Goal: Task Accomplishment & Management: Manage account settings

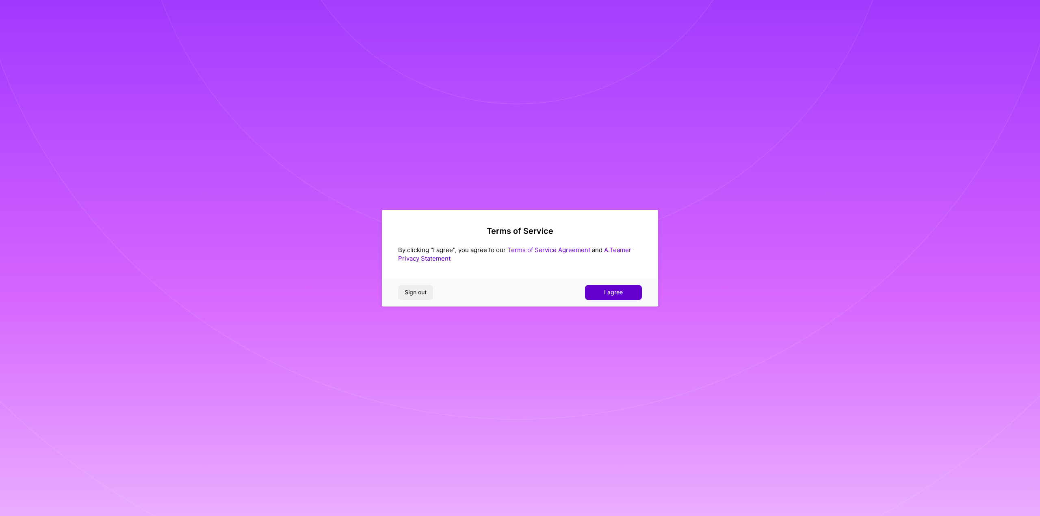
click at [609, 293] on span "I agree" at bounding box center [613, 292] width 19 height 8
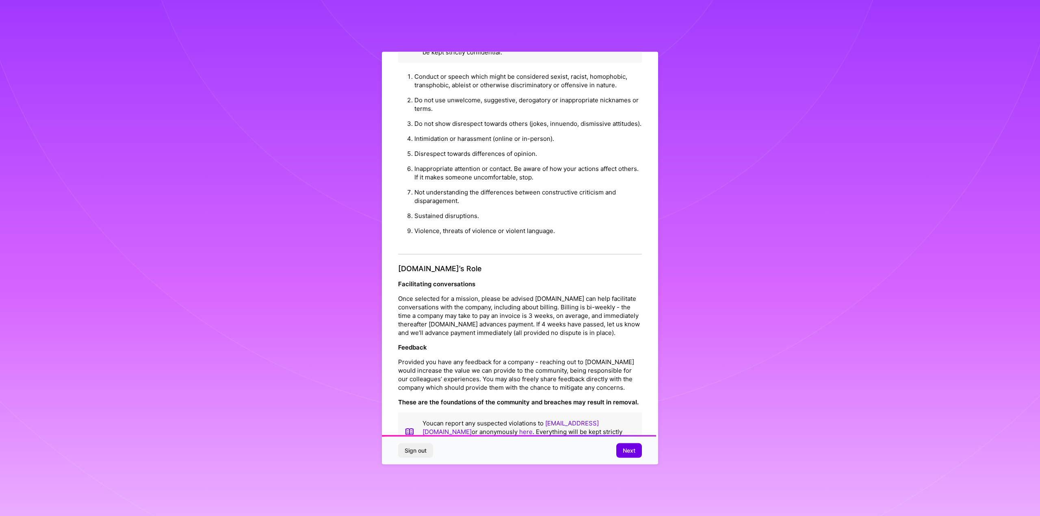
scroll to position [734, 0]
click at [628, 452] on span "Next" at bounding box center [629, 451] width 13 height 8
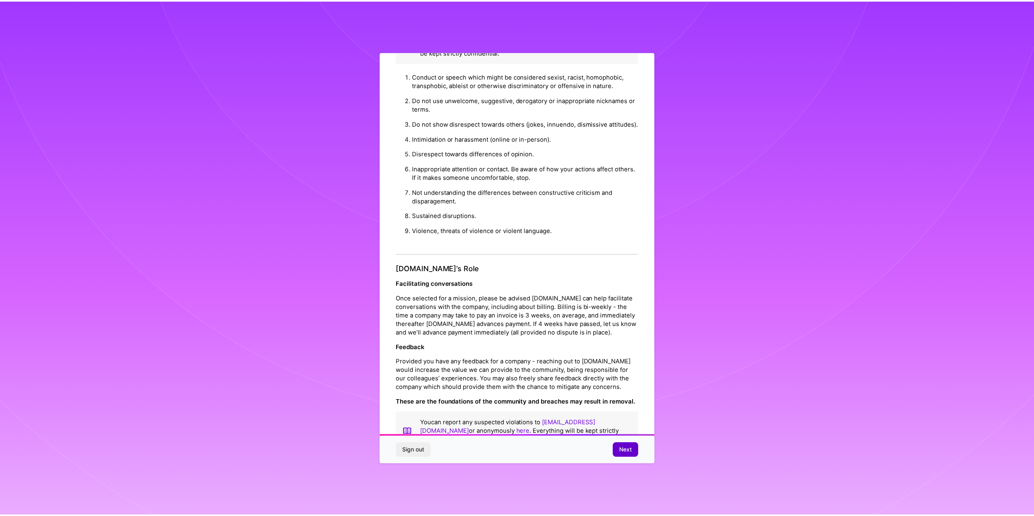
scroll to position [0, 0]
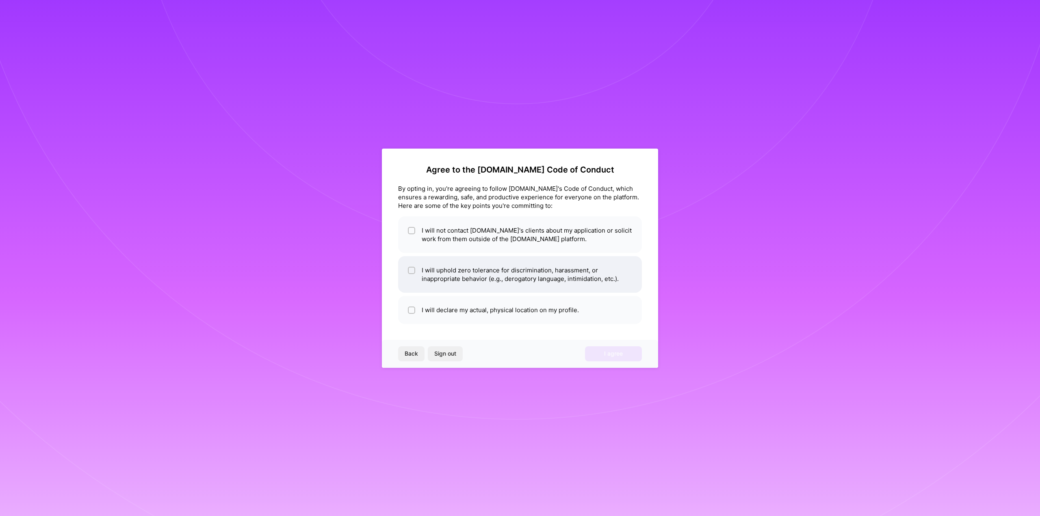
click at [505, 277] on li "I will uphold zero tolerance for discrimination, harassment, or inappropriate b…" at bounding box center [520, 274] width 244 height 37
checkbox input "true"
click at [523, 228] on li "I will not contact [DOMAIN_NAME]'s clients about my application or solicit work…" at bounding box center [520, 234] width 244 height 37
checkbox input "true"
click at [499, 317] on li "I will declare my actual, physical location on my profile." at bounding box center [520, 310] width 244 height 28
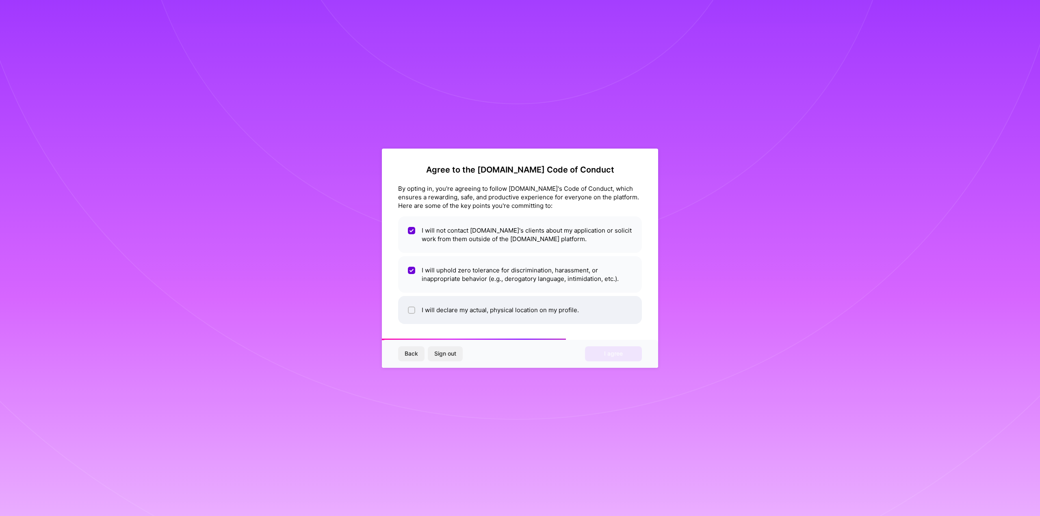
checkbox input "true"
click at [616, 351] on span "I agree" at bounding box center [613, 354] width 19 height 8
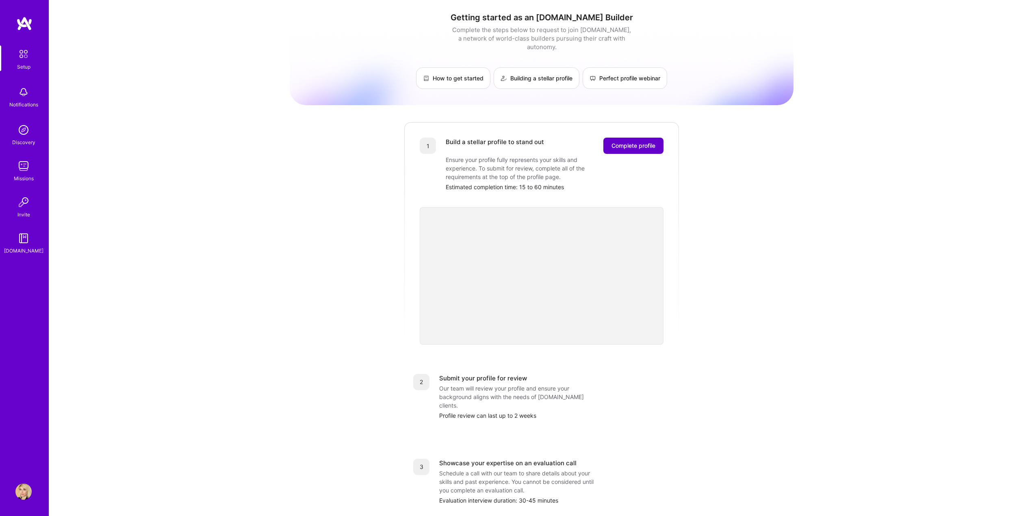
click at [622, 142] on span "Complete profile" at bounding box center [633, 146] width 44 height 8
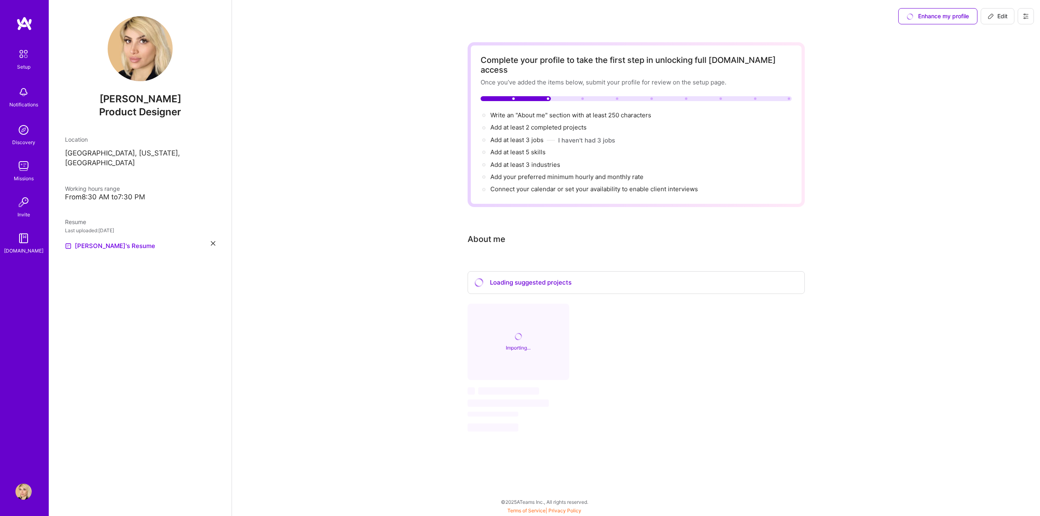
click at [27, 132] on img at bounding box center [23, 130] width 16 height 16
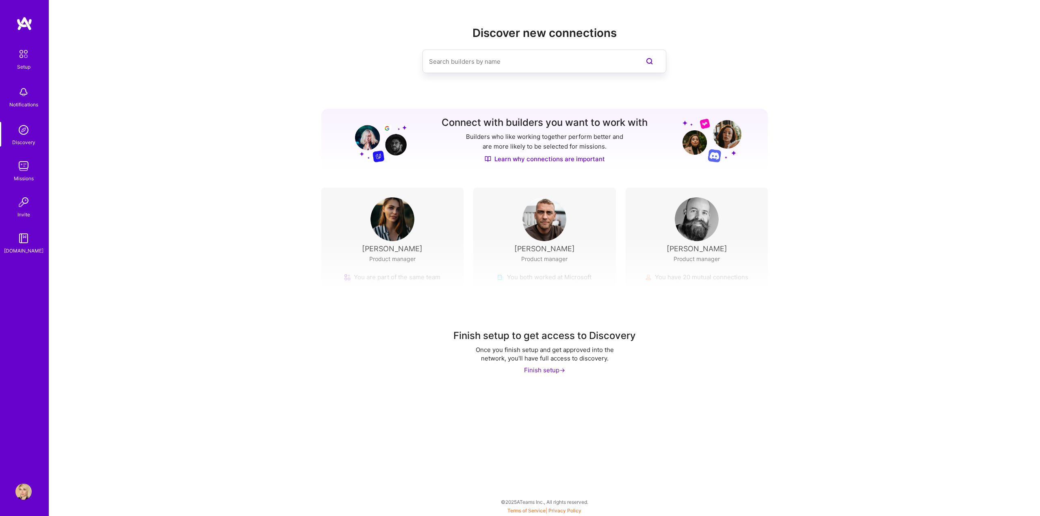
click at [543, 368] on div "Finish setup ->" at bounding box center [544, 370] width 41 height 9
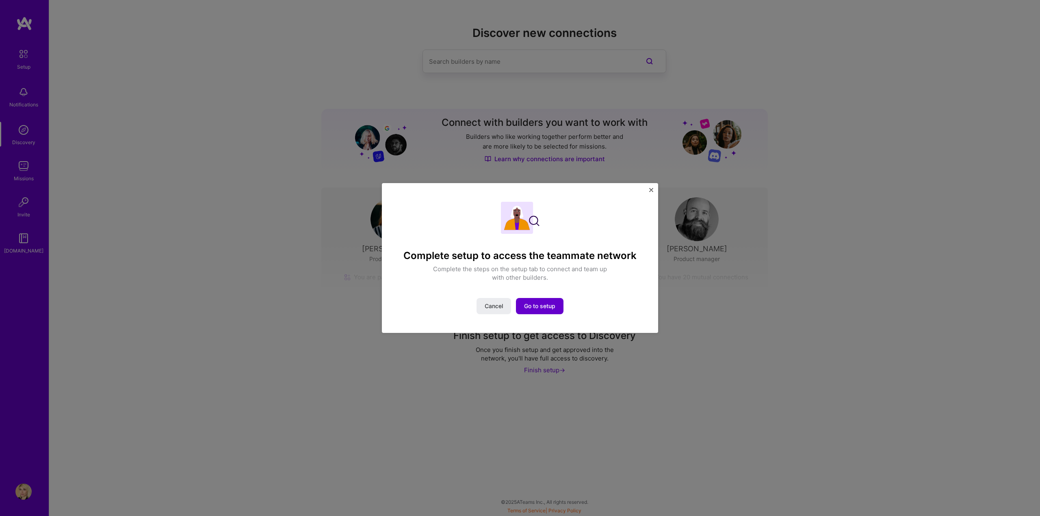
click at [519, 308] on button "Go to setup" at bounding box center [540, 306] width 48 height 16
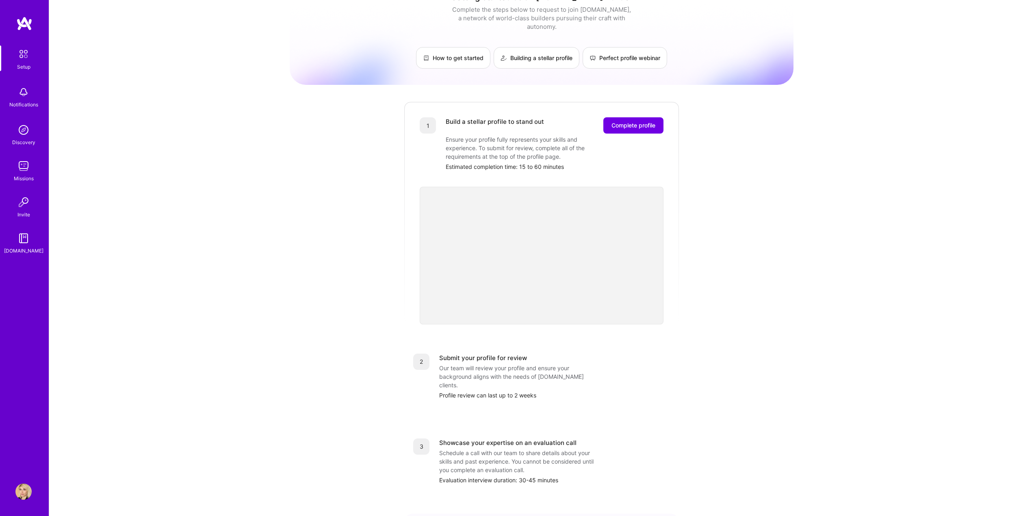
scroll to position [101, 0]
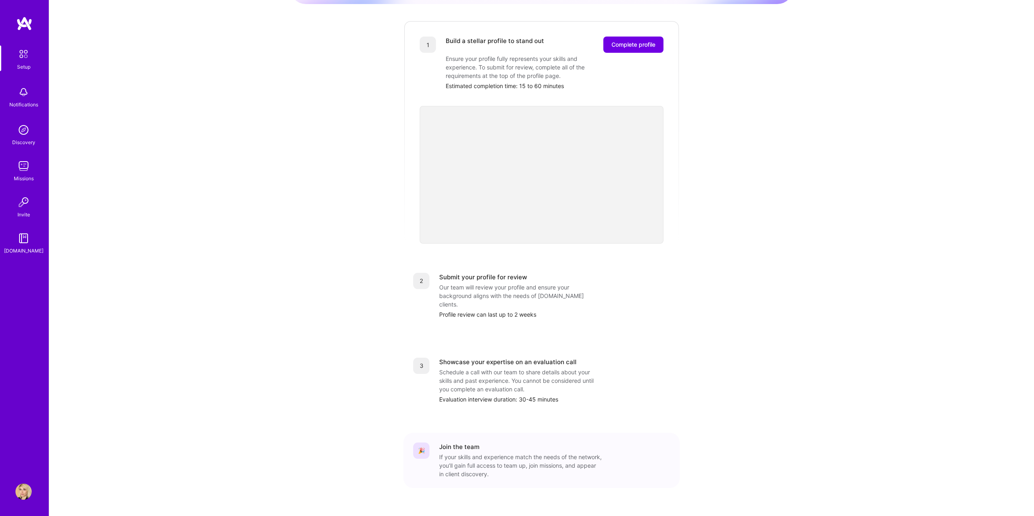
click at [504, 273] on div "Submit your profile for review Our team will review your profile and ensure you…" at bounding box center [554, 296] width 231 height 46
click at [26, 496] on img at bounding box center [23, 492] width 16 height 16
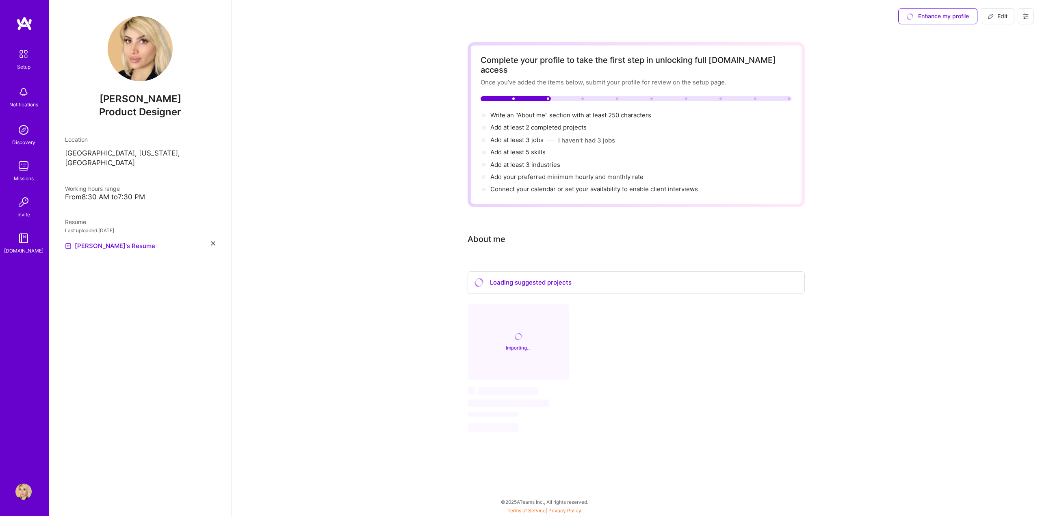
click at [214, 231] on div "Resume Last uploaded: [DATE] [PERSON_NAME]'s Resume" at bounding box center [140, 234] width 150 height 33
click at [212, 241] on icon at bounding box center [213, 243] width 4 height 4
click at [1026, 16] on icon at bounding box center [1025, 16] width 5 height 1
click at [996, 27] on button "Settings" at bounding box center [1003, 34] width 61 height 21
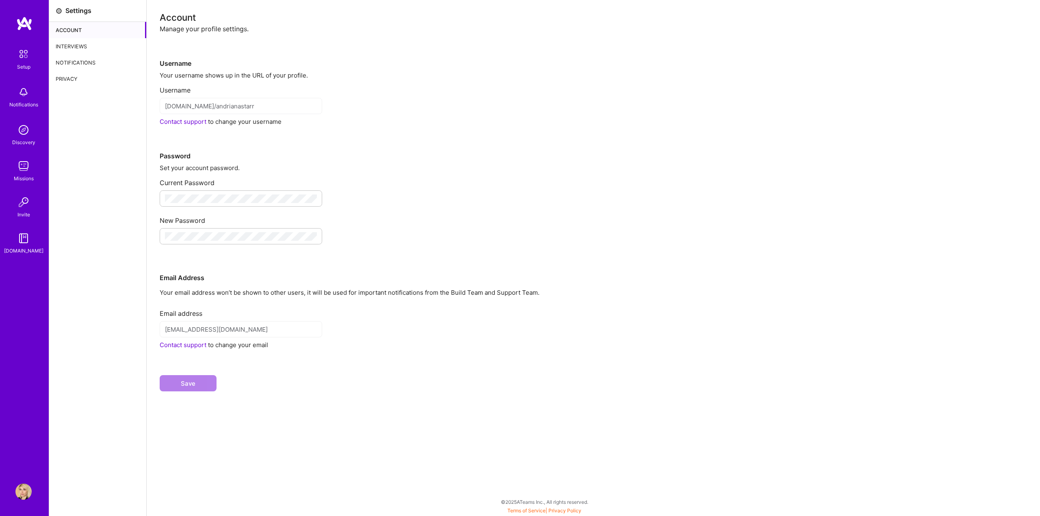
click at [78, 79] on div "Privacy" at bounding box center [97, 79] width 97 height 16
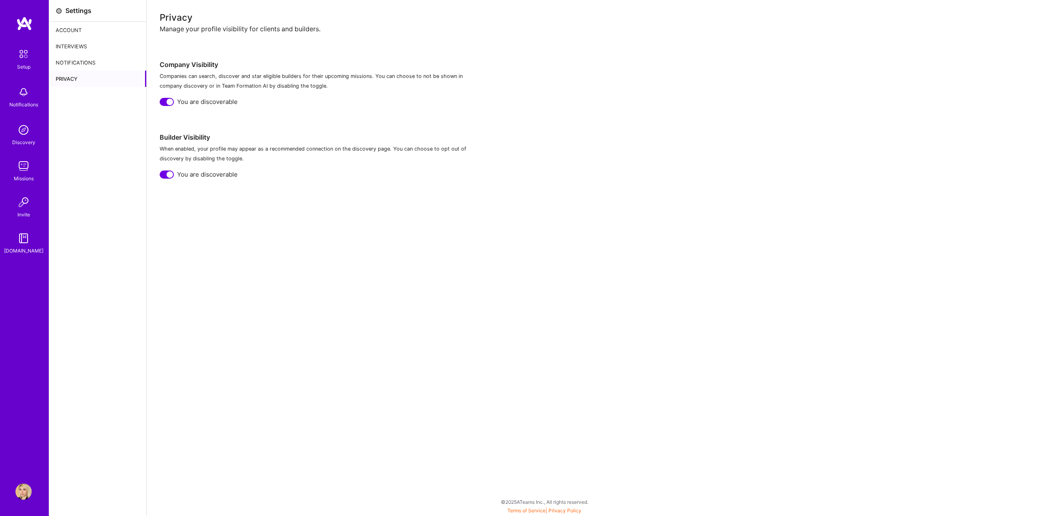
click at [72, 69] on div "Notifications" at bounding box center [97, 62] width 97 height 16
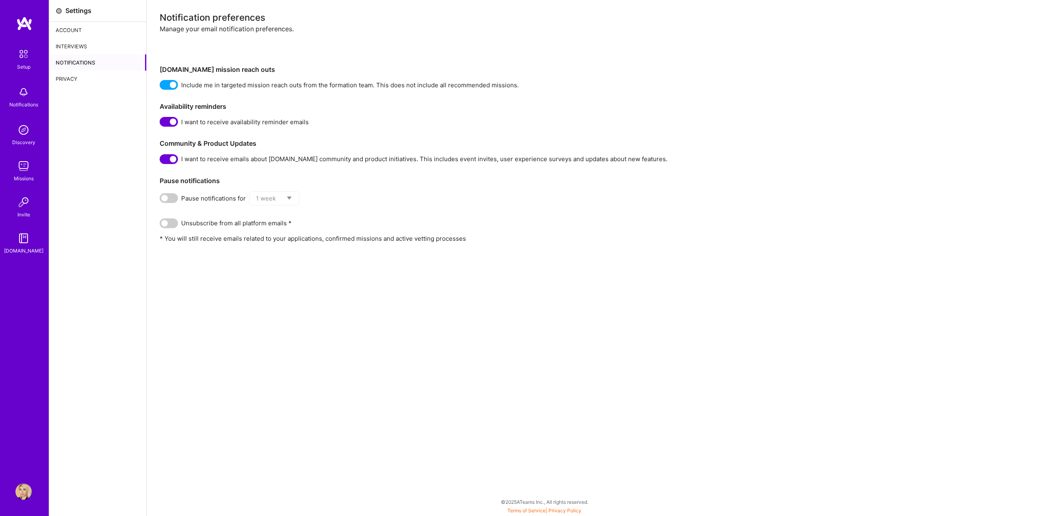
click at [75, 49] on div "Interviews" at bounding box center [97, 46] width 97 height 16
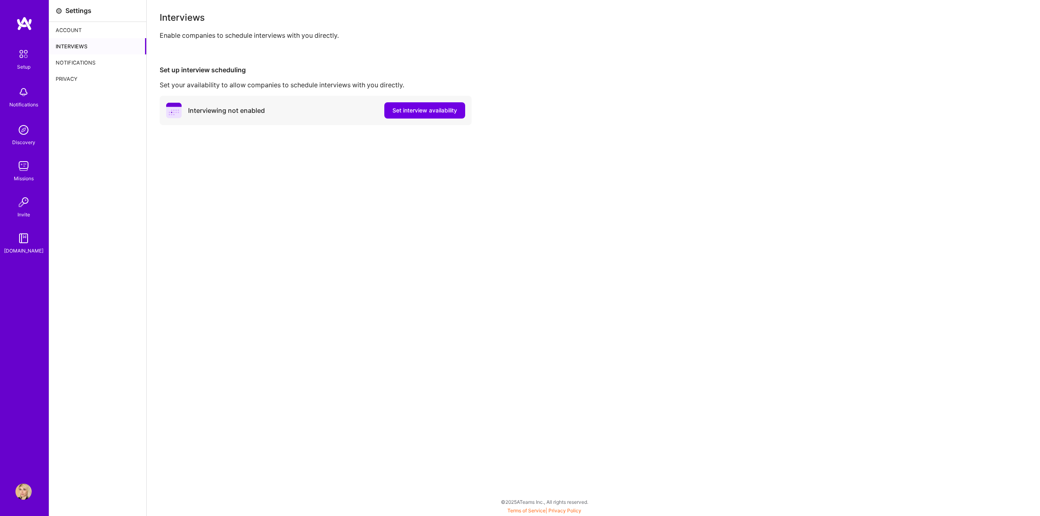
click at [70, 28] on div "Account" at bounding box center [97, 30] width 97 height 16
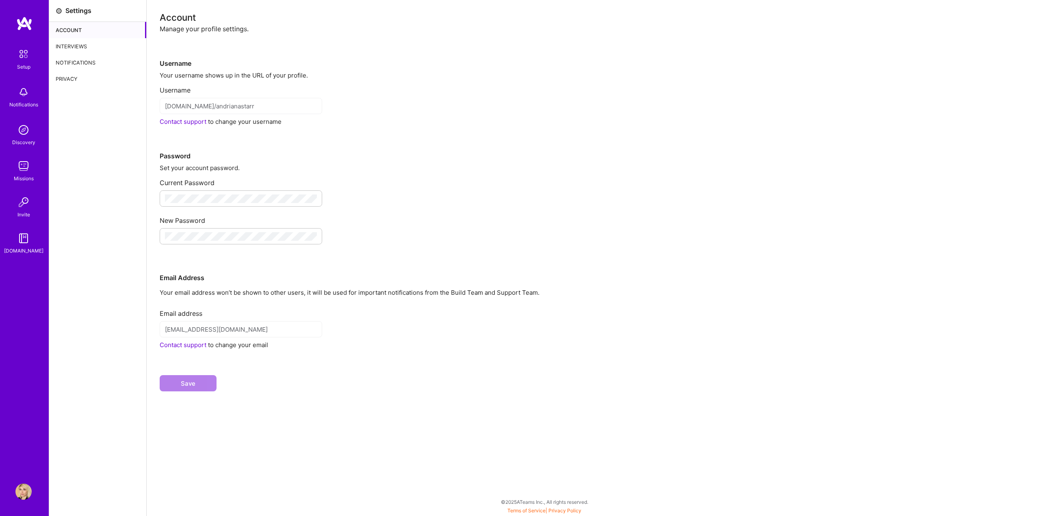
click at [86, 39] on div "Interviews" at bounding box center [97, 46] width 97 height 16
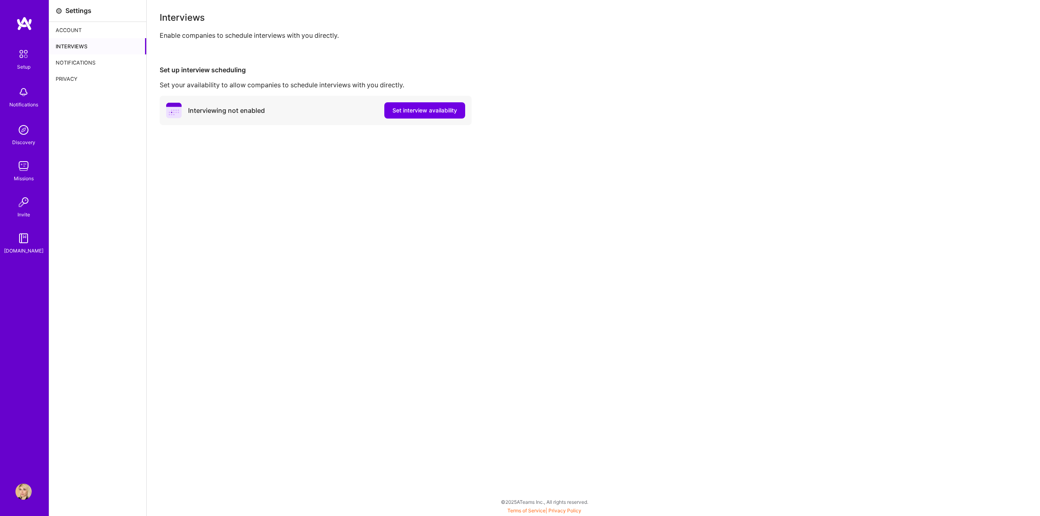
click at [86, 63] on div "Notifications" at bounding box center [97, 62] width 97 height 16
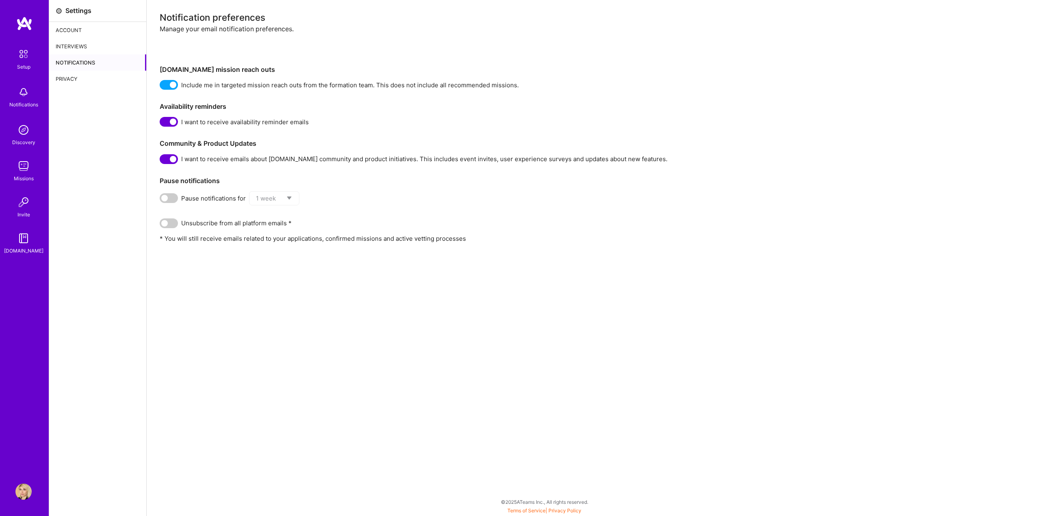
click at [84, 69] on div "Notifications" at bounding box center [97, 62] width 97 height 16
click at [86, 80] on div "Privacy" at bounding box center [97, 79] width 97 height 16
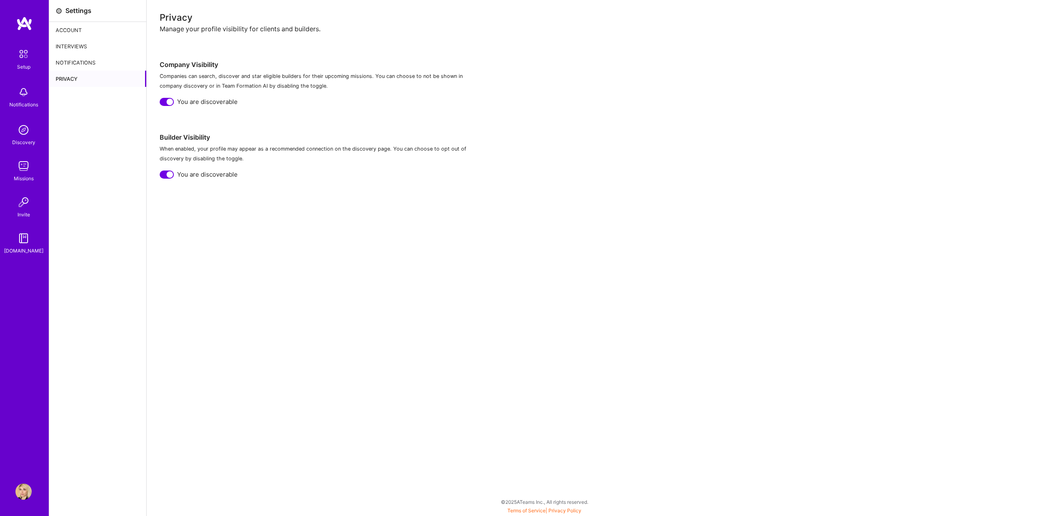
click at [167, 102] on div at bounding box center [170, 102] width 6 height 6
click at [174, 173] on div "You are discoverable" at bounding box center [593, 174] width 867 height 9
click at [173, 173] on div at bounding box center [167, 175] width 14 height 8
click at [27, 159] on img at bounding box center [23, 166] width 16 height 16
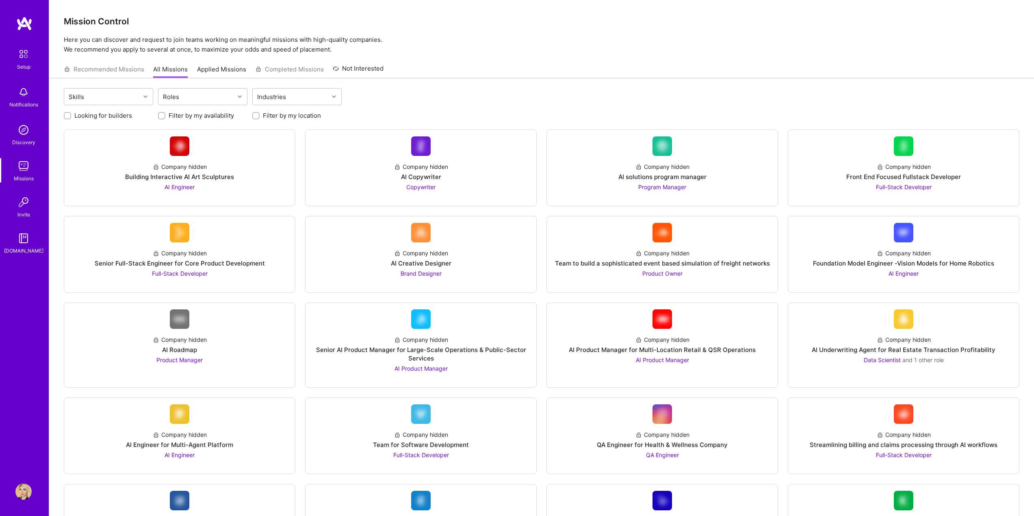
click at [30, 234] on img at bounding box center [23, 238] width 16 height 16
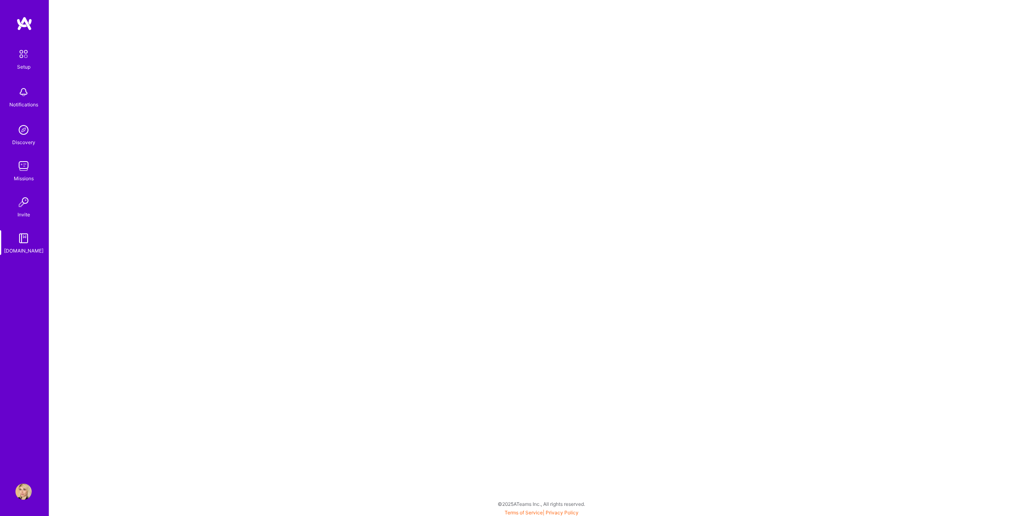
click at [31, 494] on img at bounding box center [23, 492] width 16 height 16
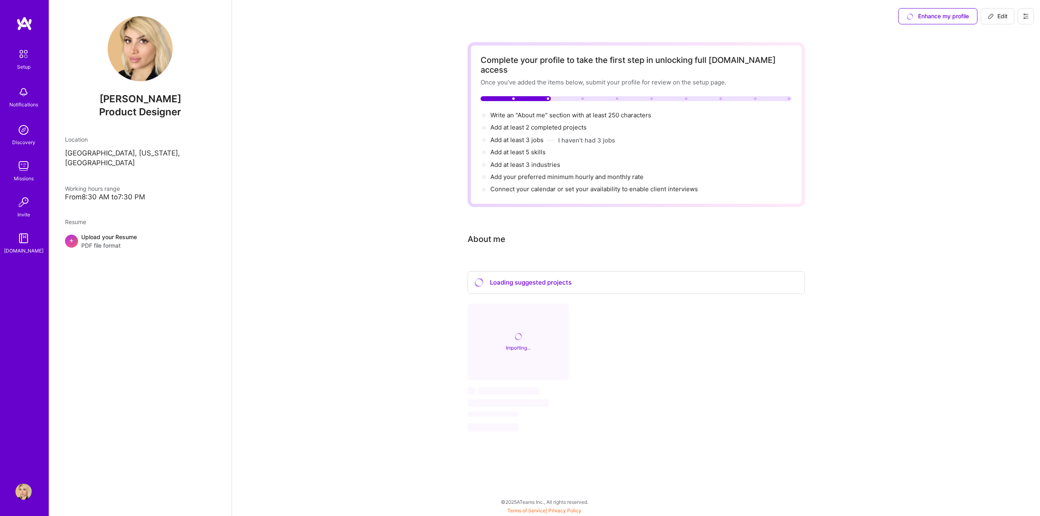
click at [1003, 16] on span "Edit" at bounding box center [997, 16] width 20 height 8
select select "US"
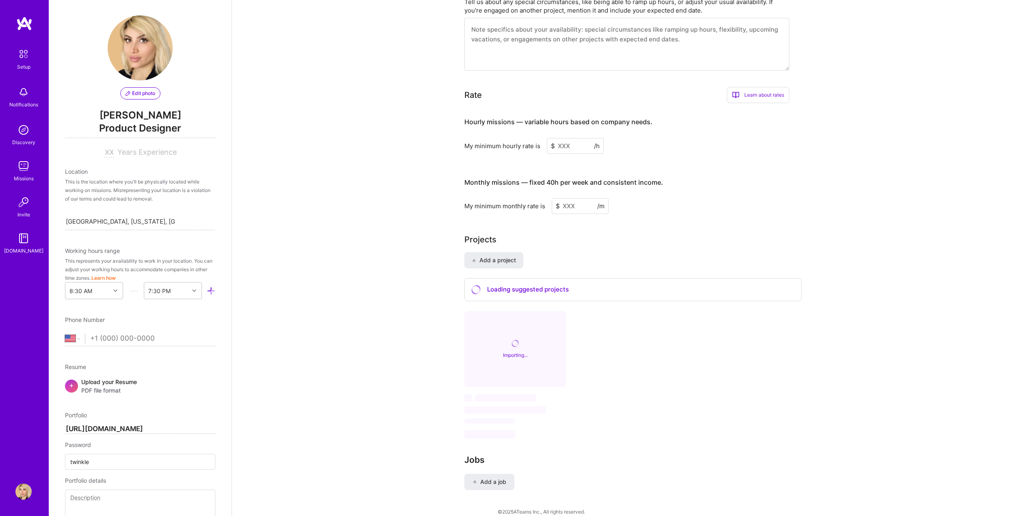
scroll to position [0, 0]
click at [145, 97] on span "Edit photo" at bounding box center [141, 94] width 30 height 7
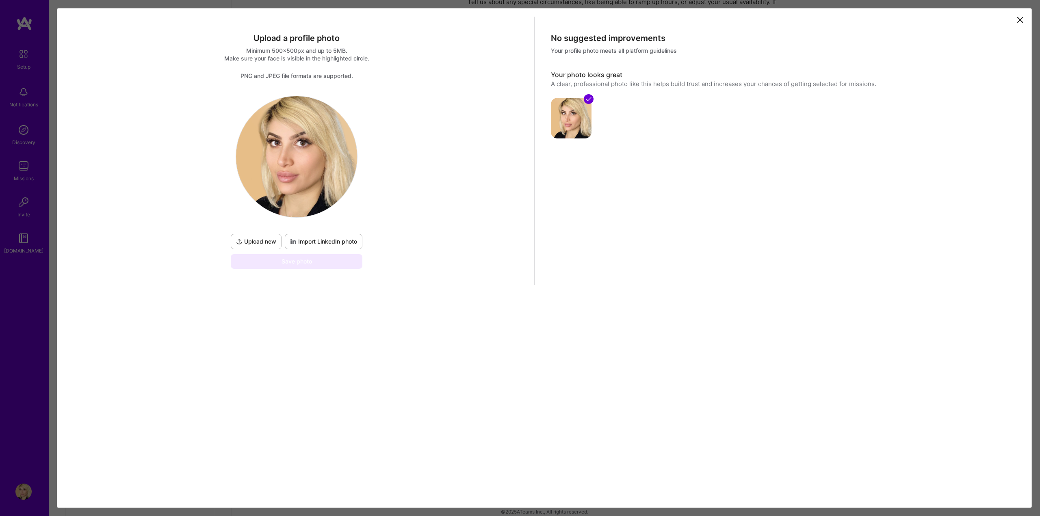
click at [1019, 21] on icon at bounding box center [1019, 19] width 5 height 5
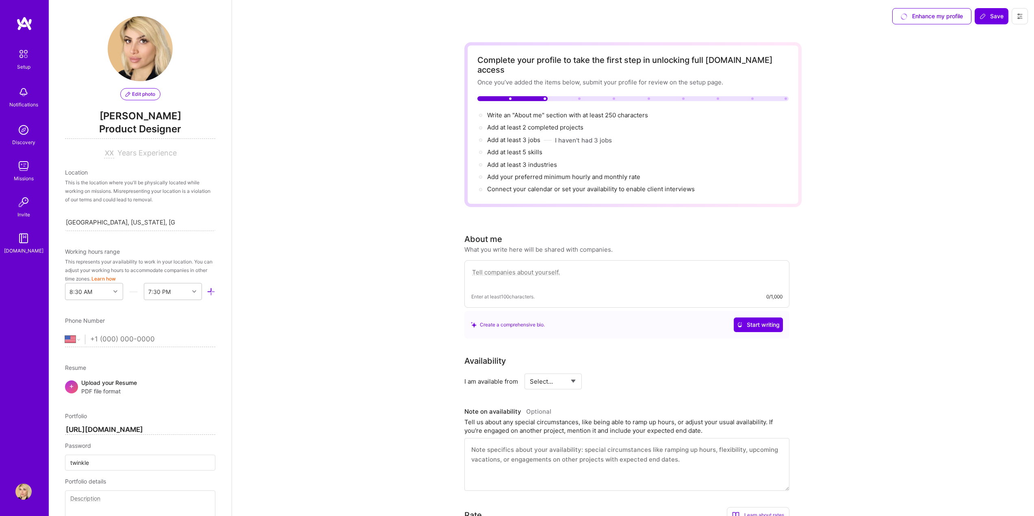
click at [1015, 14] on button at bounding box center [1019, 16] width 16 height 16
click at [996, 37] on button "Settings" at bounding box center [997, 34] width 61 height 21
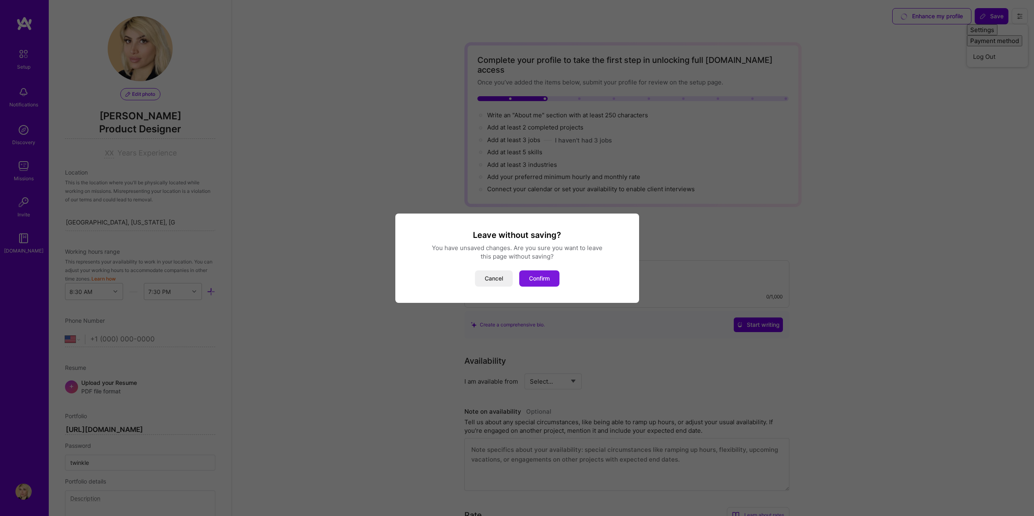
click at [543, 278] on button "Confirm" at bounding box center [539, 279] width 40 height 16
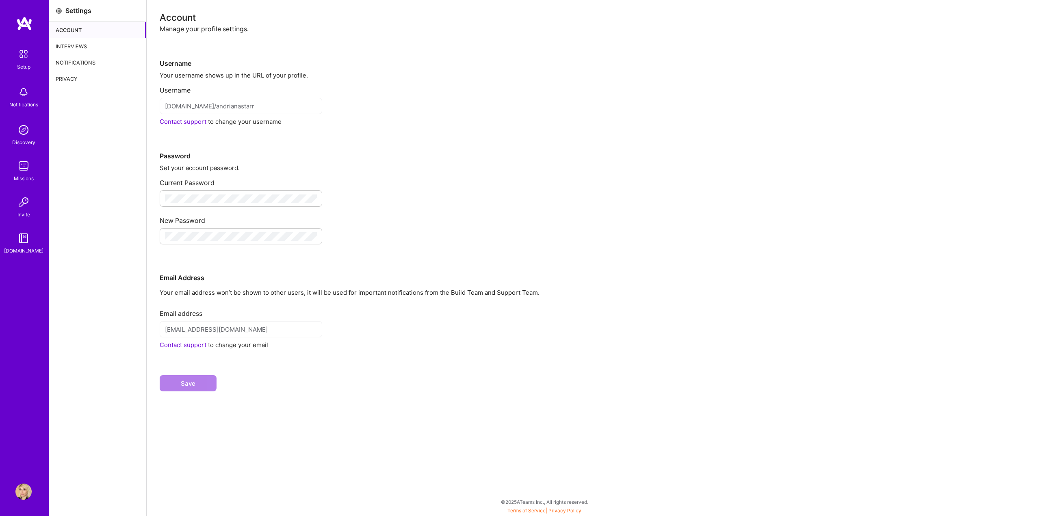
click at [87, 63] on div "Notifications" at bounding box center [97, 62] width 97 height 16
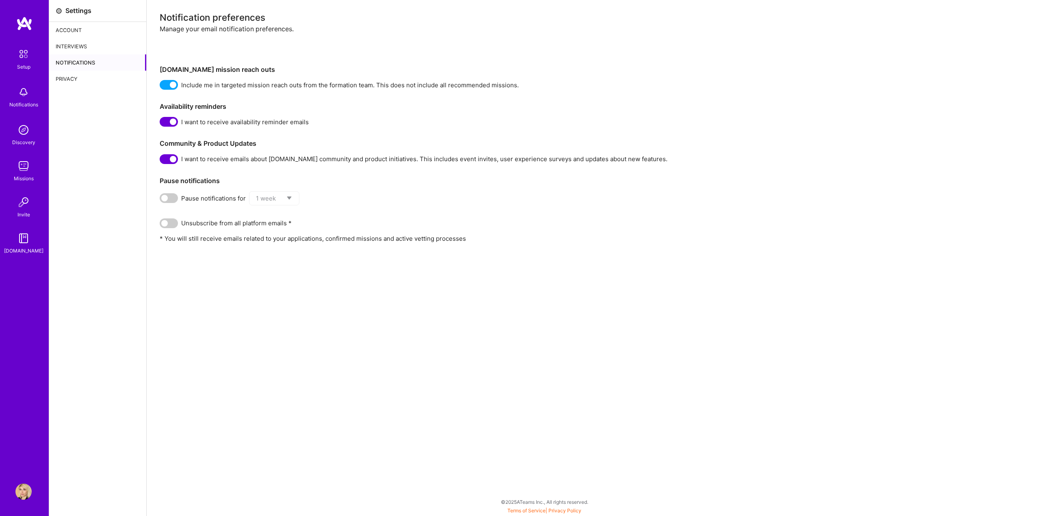
click at [86, 43] on div "Interviews" at bounding box center [97, 46] width 97 height 16
